Goal: Transaction & Acquisition: Subscribe to service/newsletter

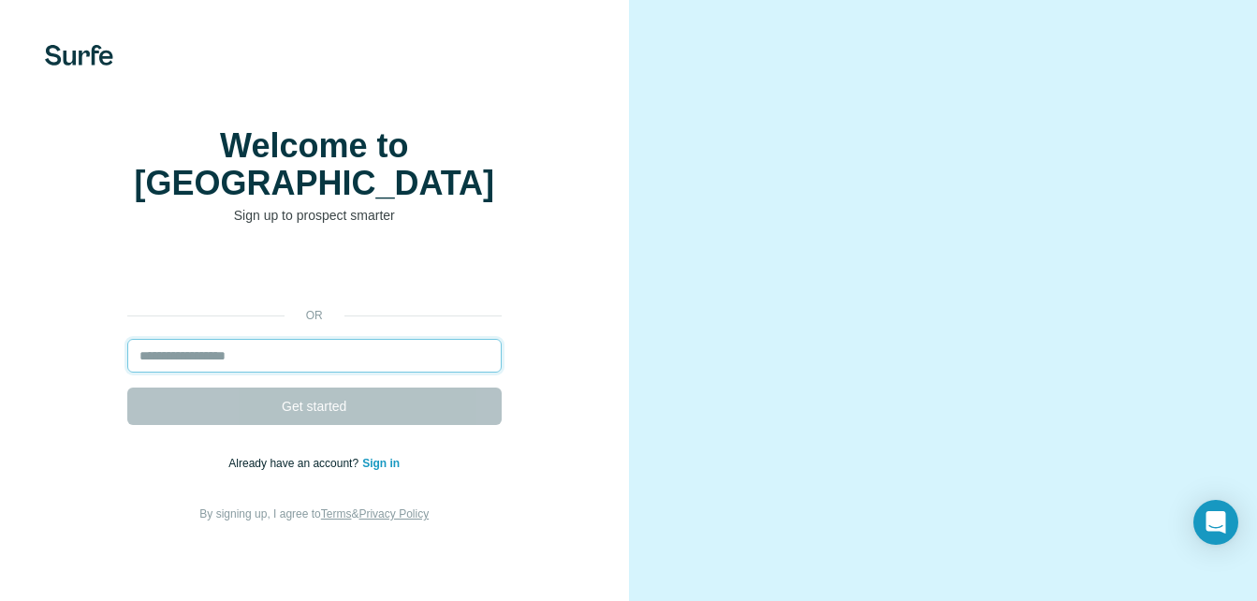
click at [344, 351] on input "email" at bounding box center [314, 356] width 374 height 34
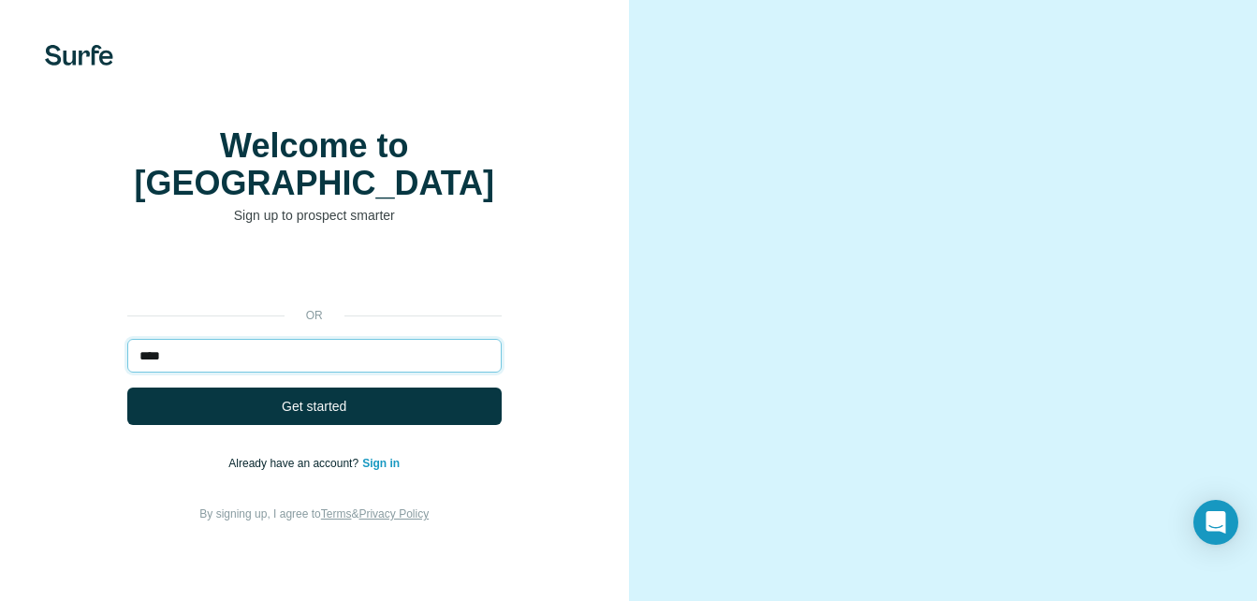
type input "**********"
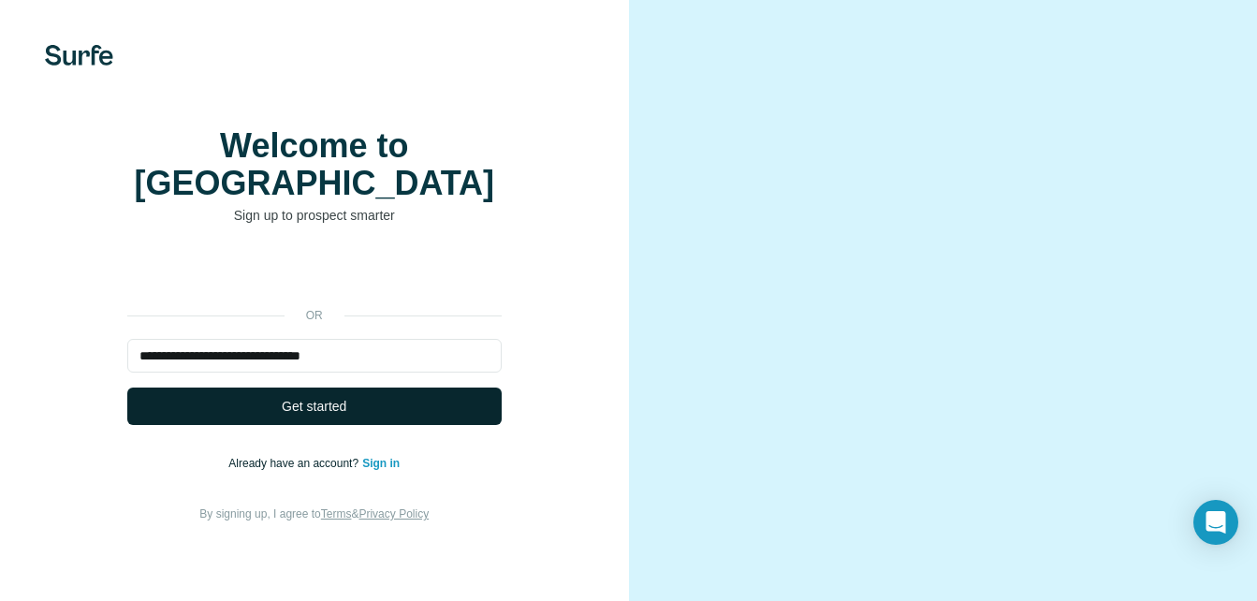
click at [369, 391] on button "Get started" at bounding box center [314, 405] width 374 height 37
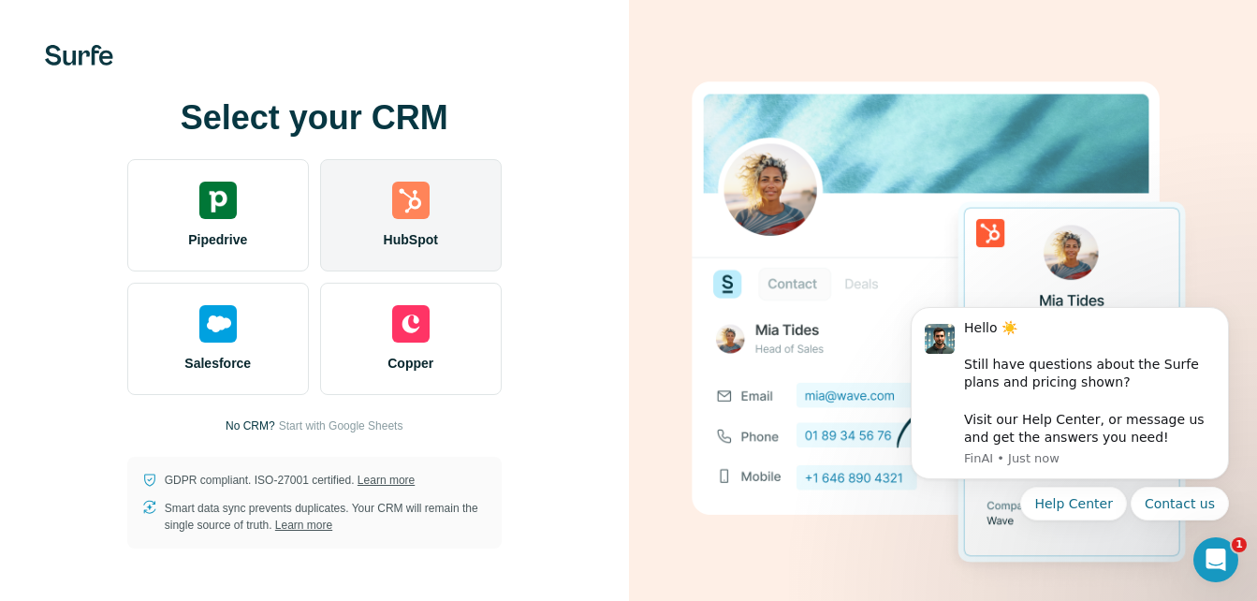
click at [452, 192] on div "HubSpot" at bounding box center [411, 215] width 182 height 112
